Goal: Information Seeking & Learning: Find contact information

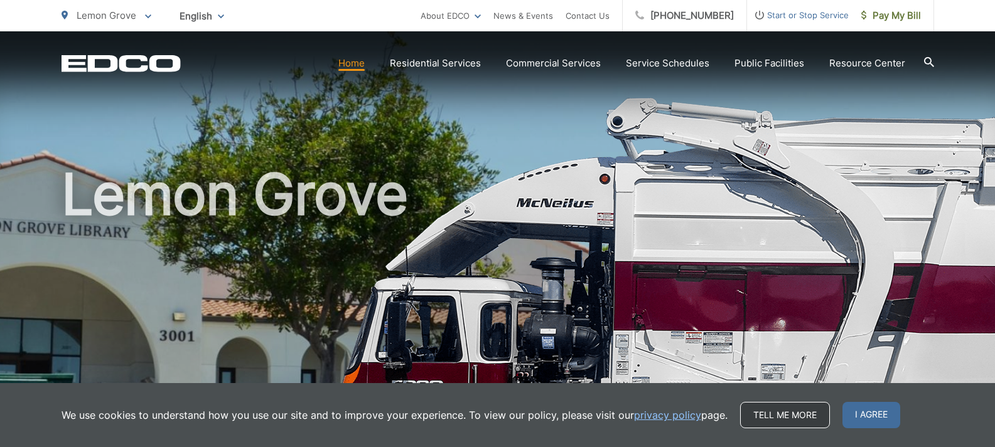
click at [787, 417] on link "Tell me more" at bounding box center [785, 415] width 90 height 26
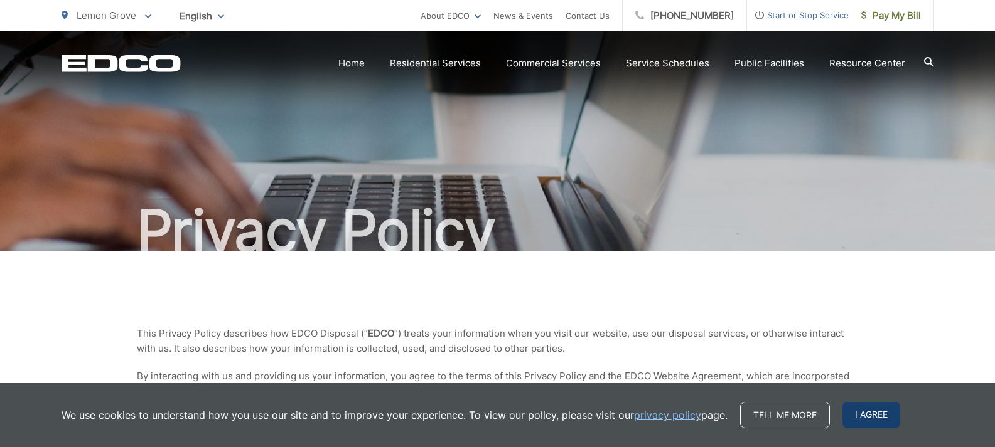
click at [860, 416] on span "I agree" at bounding box center [871, 415] width 58 height 26
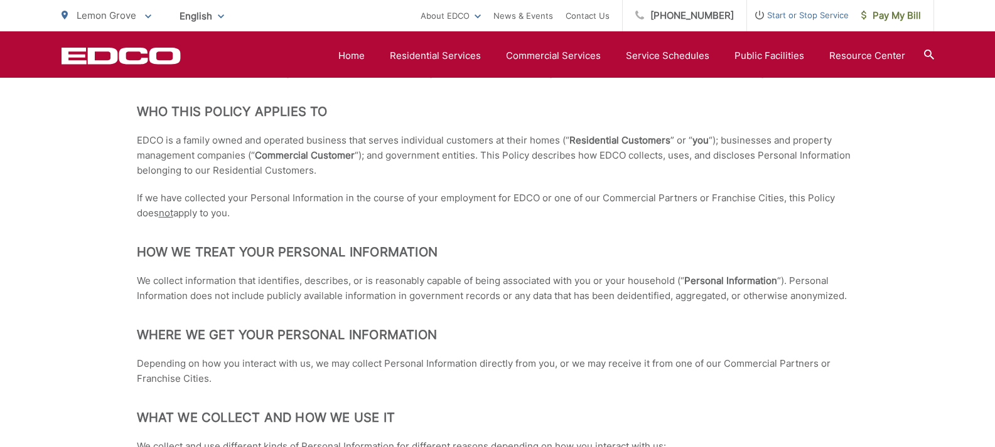
scroll to position [125, 0]
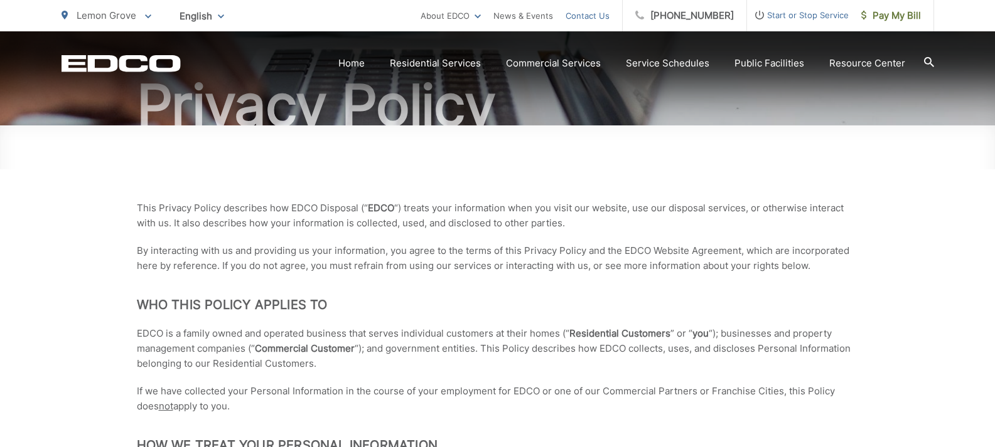
click at [602, 14] on link "Contact Us" at bounding box center [587, 15] width 44 height 15
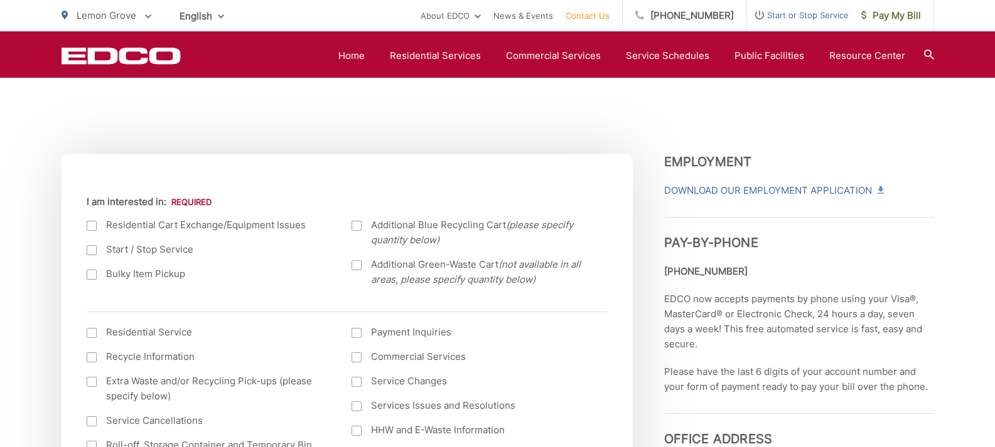
scroll to position [376, 0]
